Goal: Navigation & Orientation: Go to known website

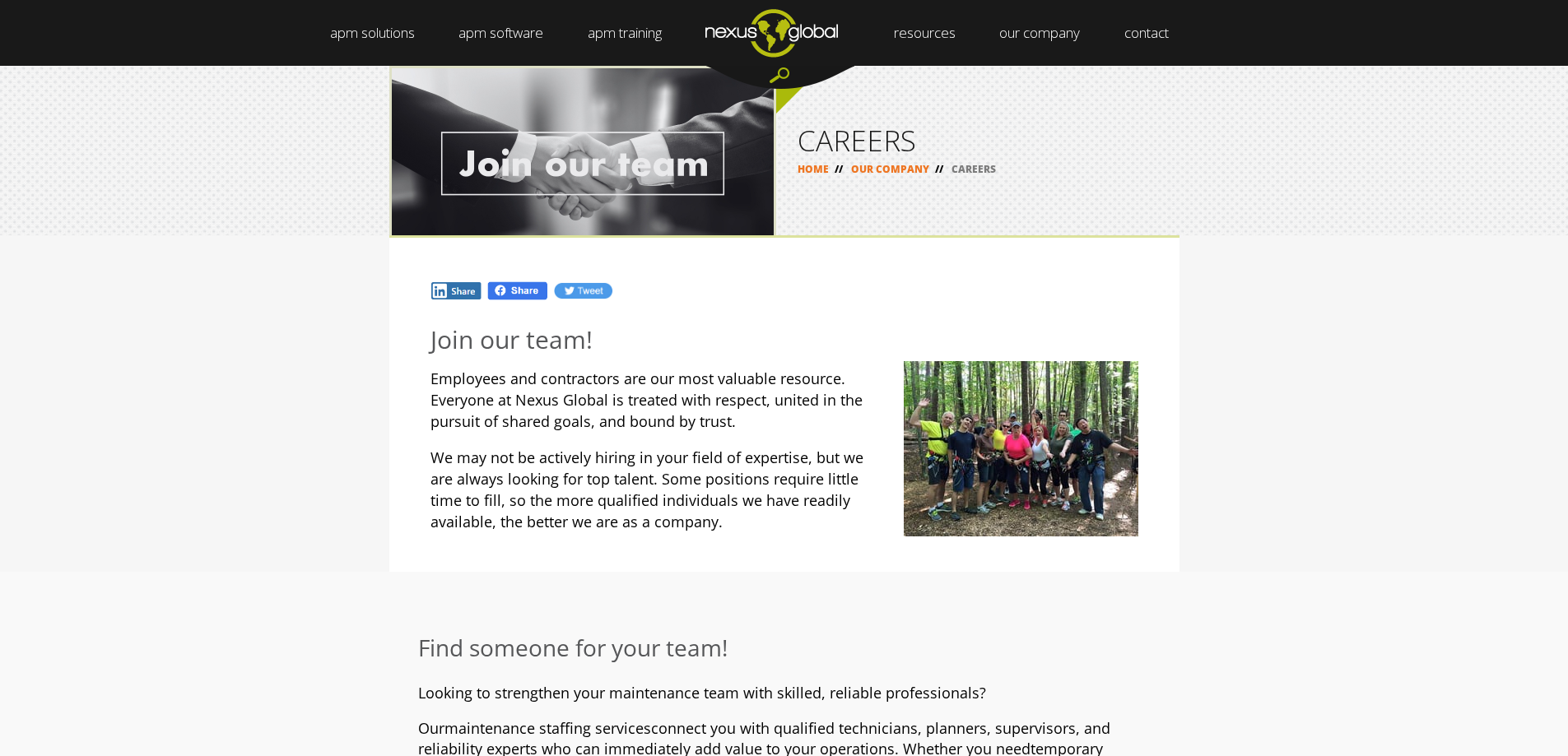
click at [818, 173] on link "HOME" at bounding box center [813, 169] width 31 height 14
